Goal: Find specific page/section

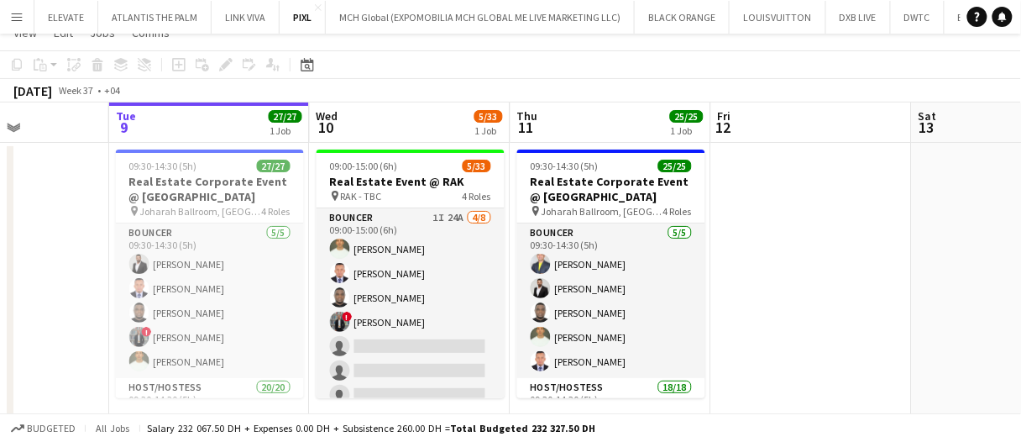
scroll to position [63, 0]
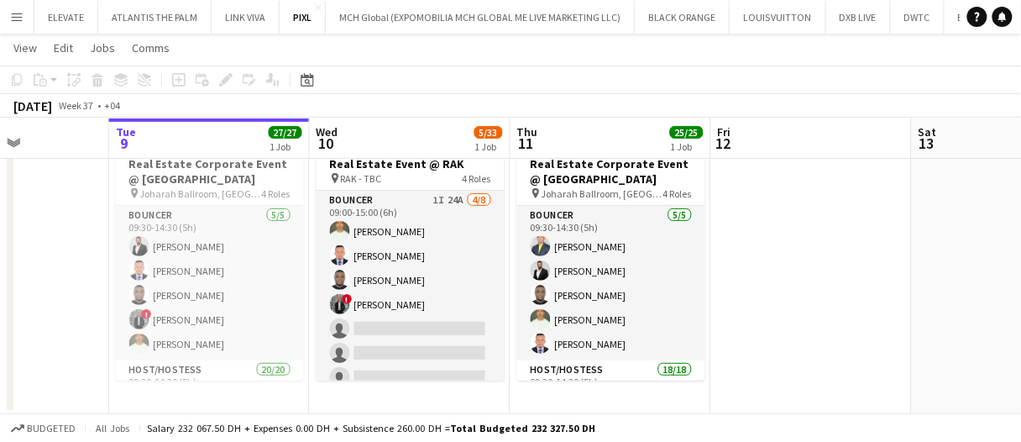
click at [775, 254] on app-date-cell at bounding box center [811, 269] width 201 height 289
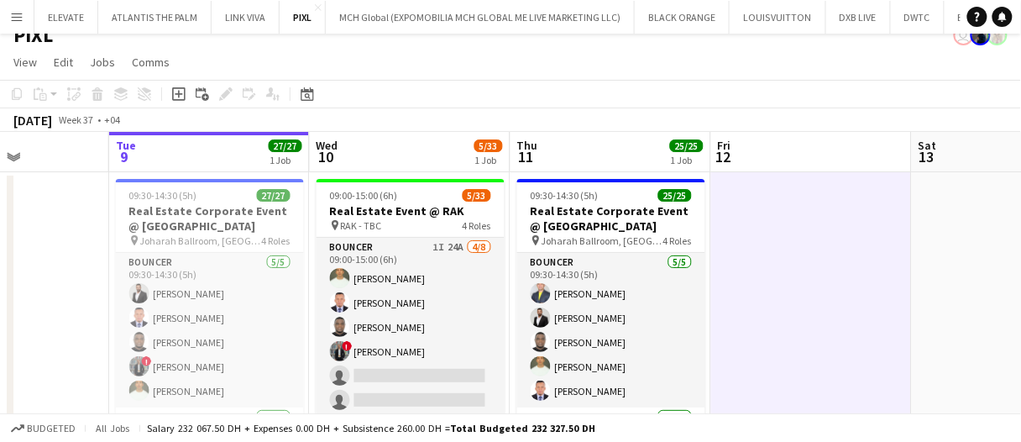
scroll to position [0, 0]
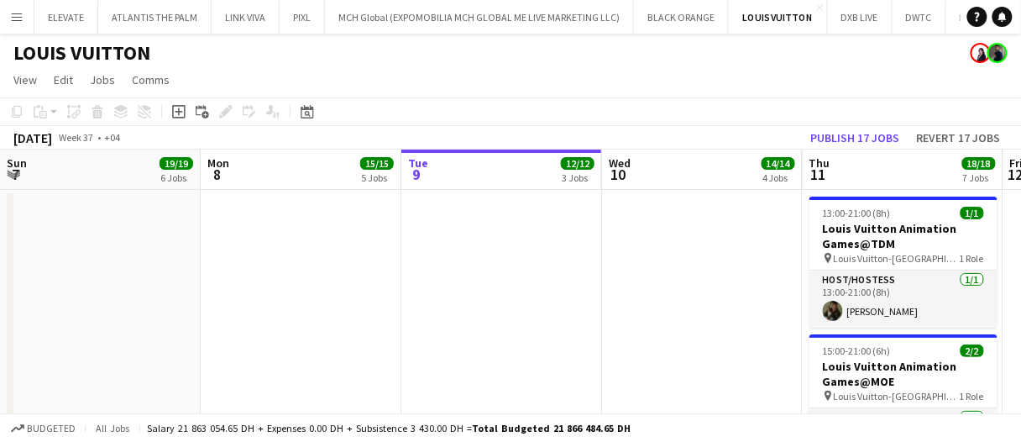
scroll to position [0, 676]
